Goal: Transaction & Acquisition: Obtain resource

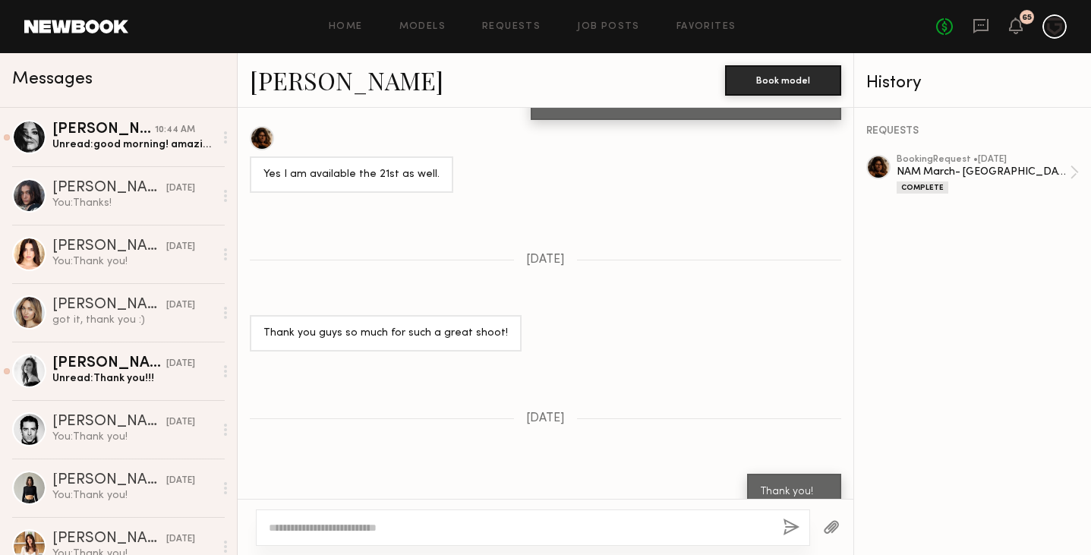
scroll to position [1875, 0]
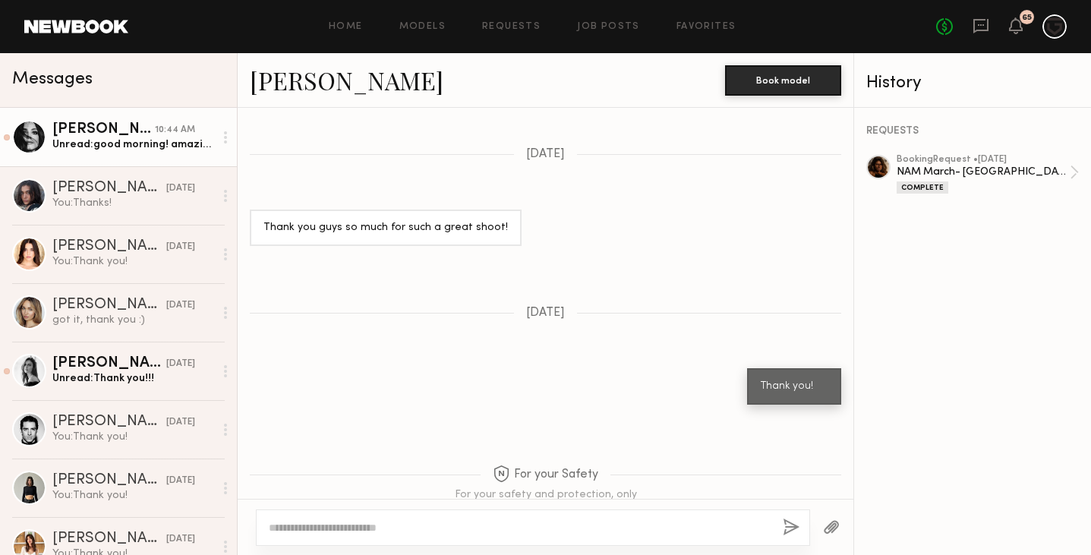
click at [151, 136] on div "[PERSON_NAME]" at bounding box center [103, 129] width 103 height 15
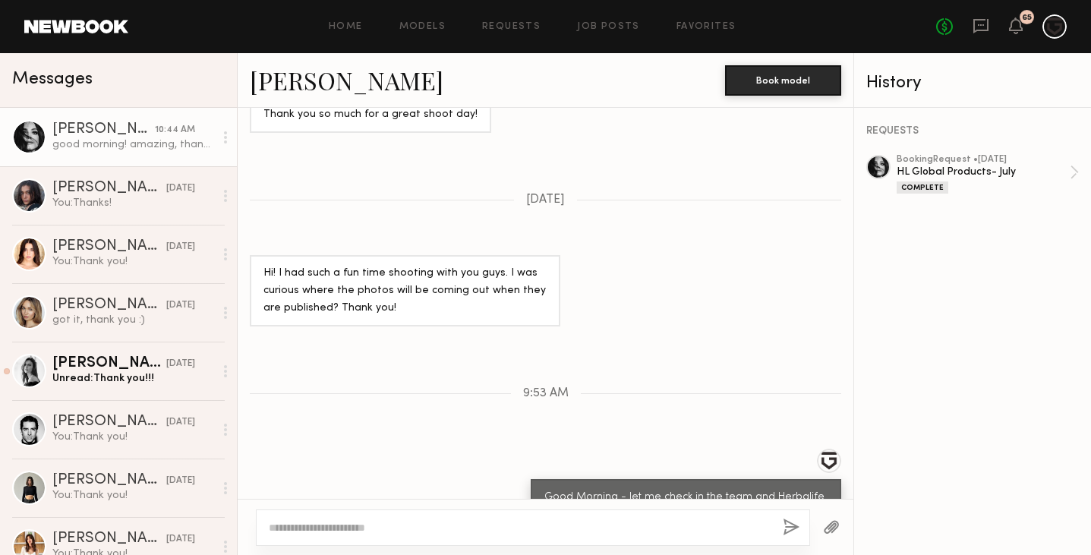
scroll to position [976, 0]
click at [80, 21] on link at bounding box center [76, 27] width 104 height 14
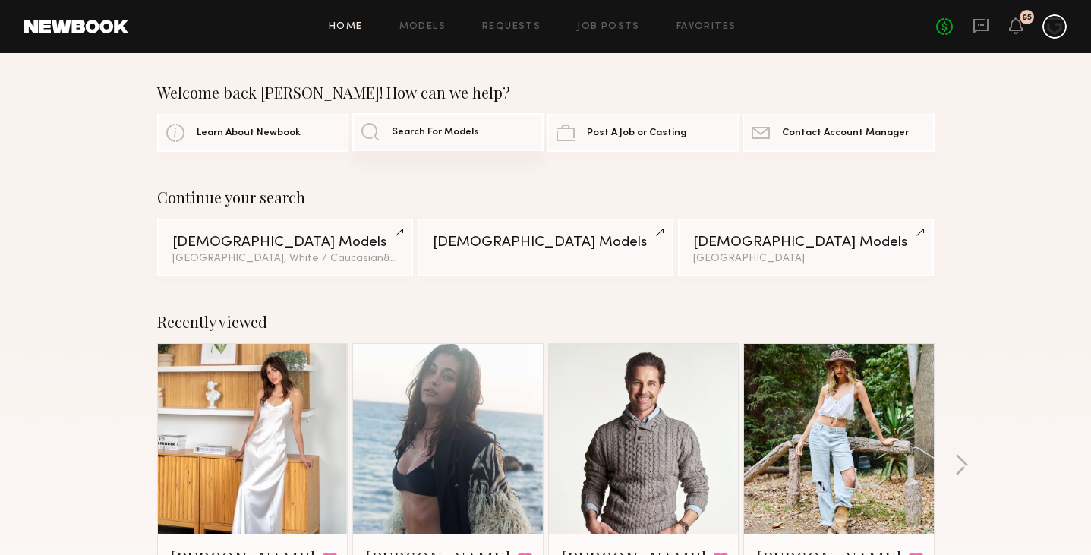
click at [398, 129] on span "Search For Models" at bounding box center [435, 133] width 87 height 10
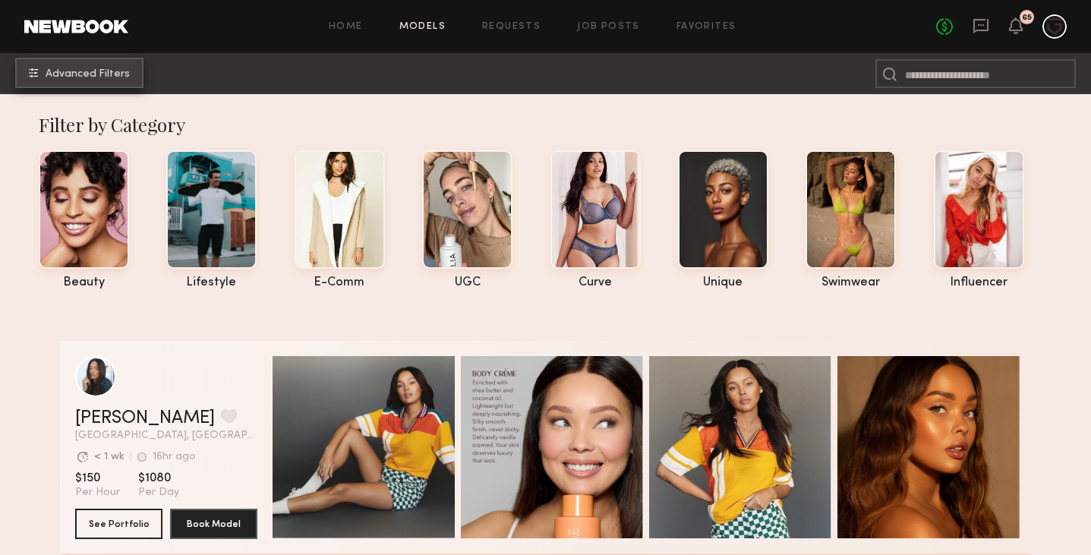
click at [109, 57] on nb-browse-subheader "Advanced Filters" at bounding box center [545, 73] width 1091 height 41
click at [109, 71] on span "Advanced Filters" at bounding box center [88, 74] width 84 height 11
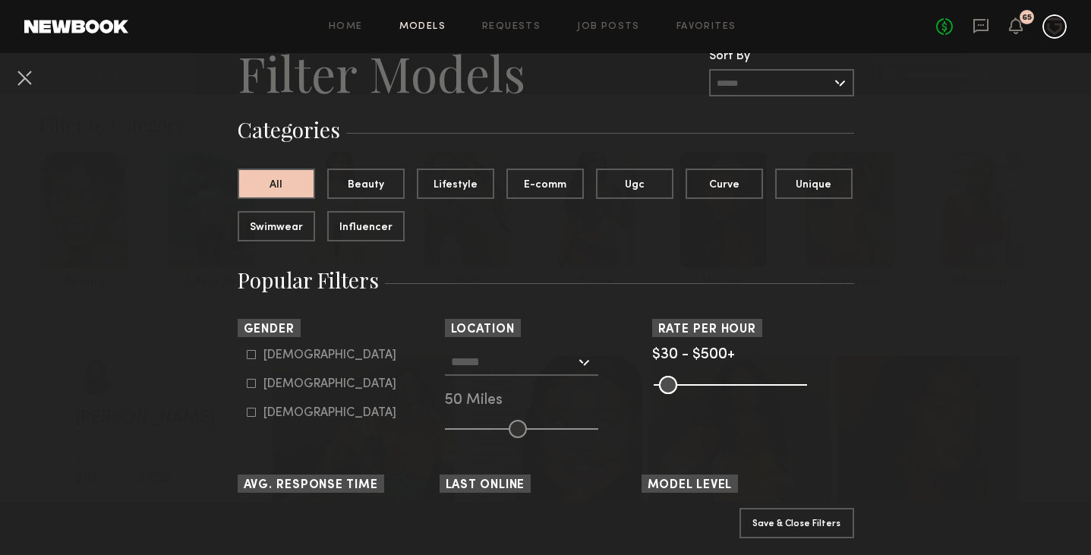
scroll to position [61, 0]
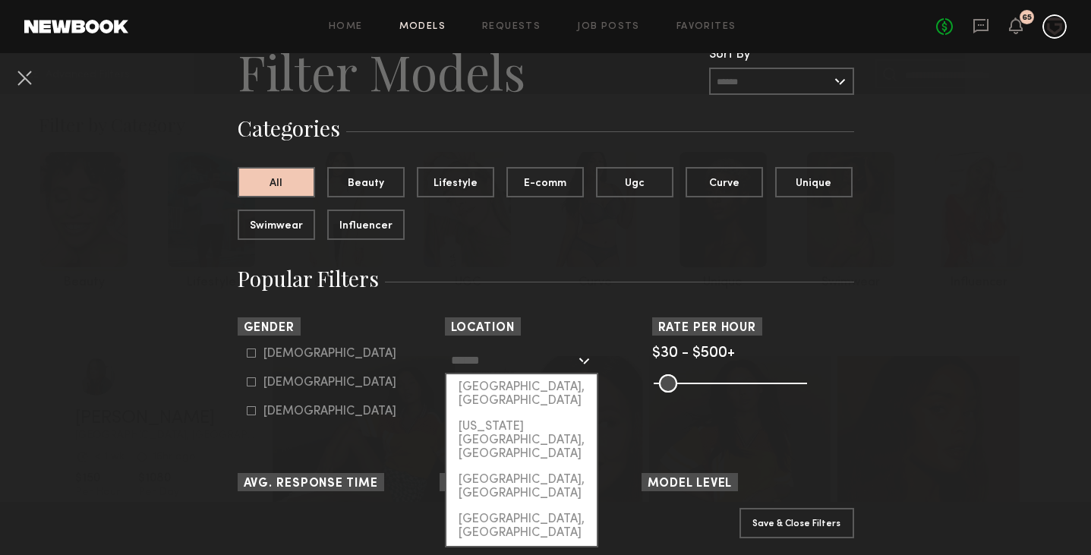
click at [570, 363] on input "text" at bounding box center [513, 360] width 125 height 26
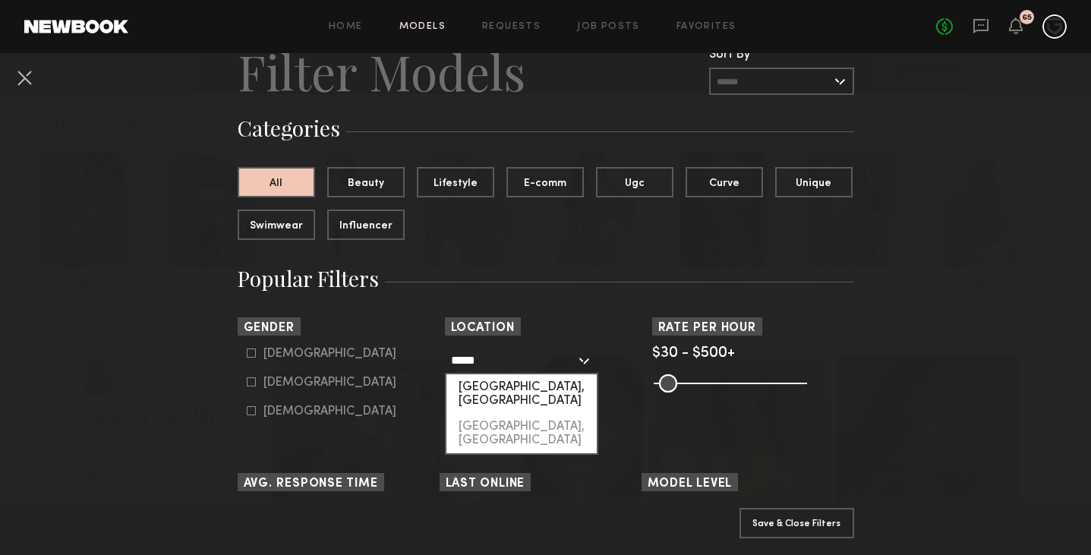
click at [539, 385] on div "[GEOGRAPHIC_DATA], [GEOGRAPHIC_DATA]" at bounding box center [521, 393] width 150 height 39
type input "**********"
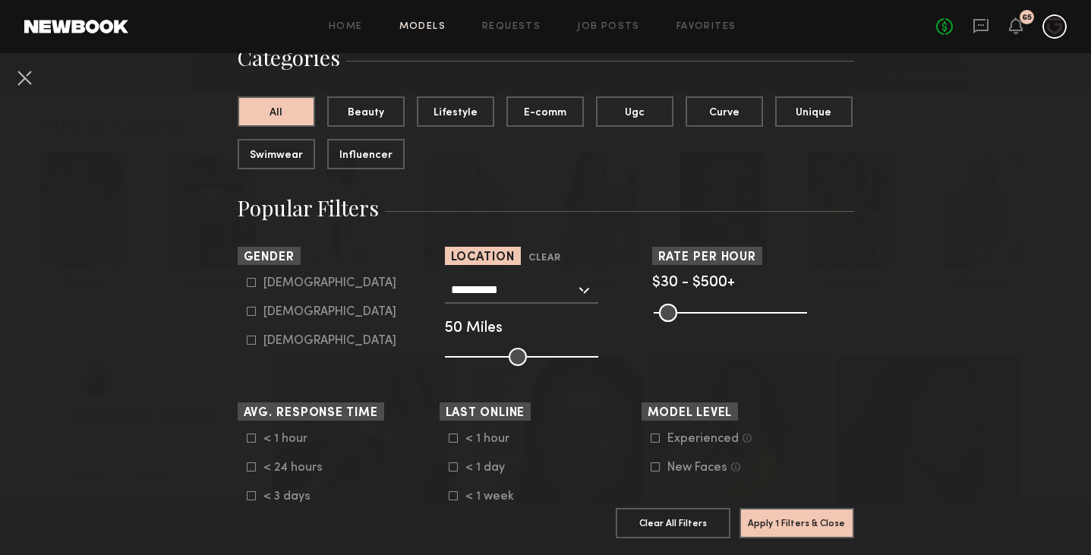
scroll to position [133, 0]
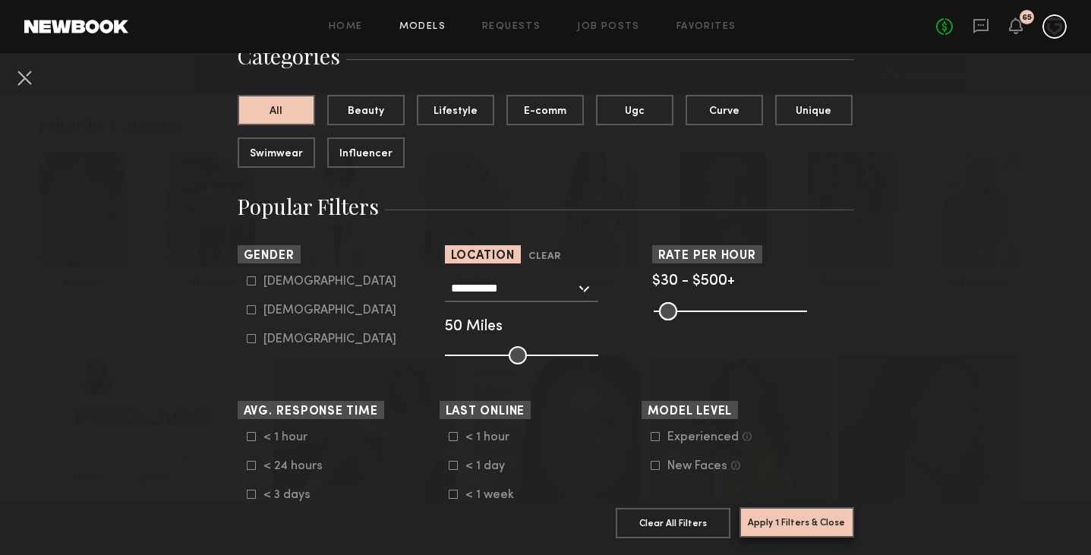
click at [794, 525] on button "Apply 1 Filters & Close" at bounding box center [797, 522] width 115 height 30
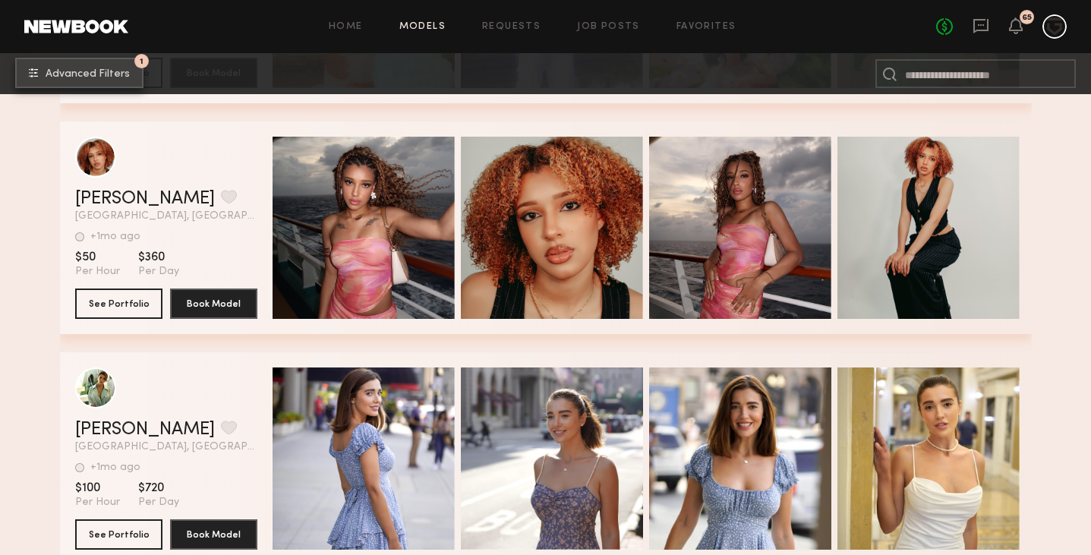
scroll to position [5235, 0]
